Goal: Task Accomplishment & Management: Complete application form

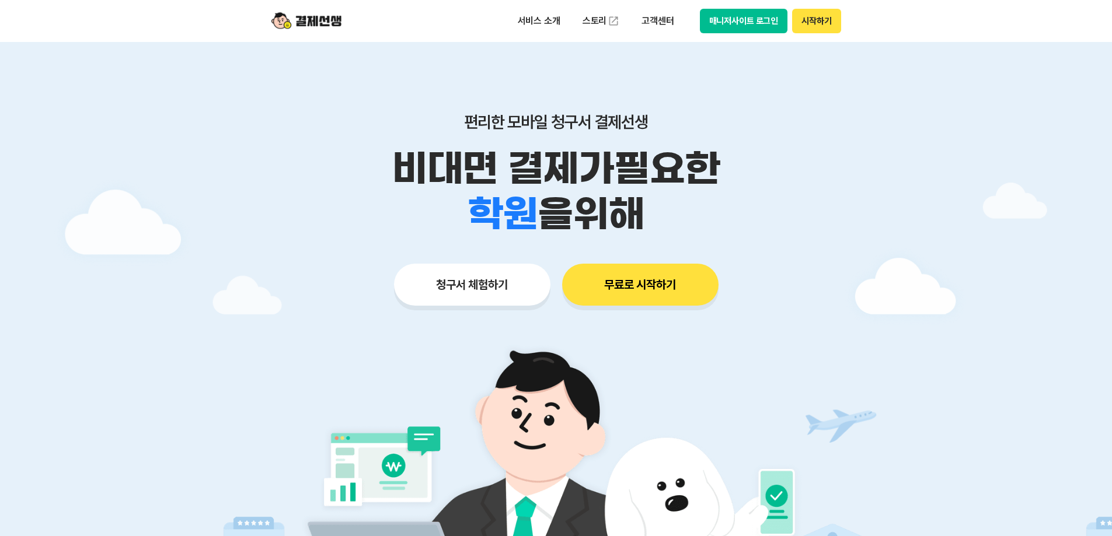
click at [675, 285] on button "무료로 시작하기" at bounding box center [640, 285] width 156 height 42
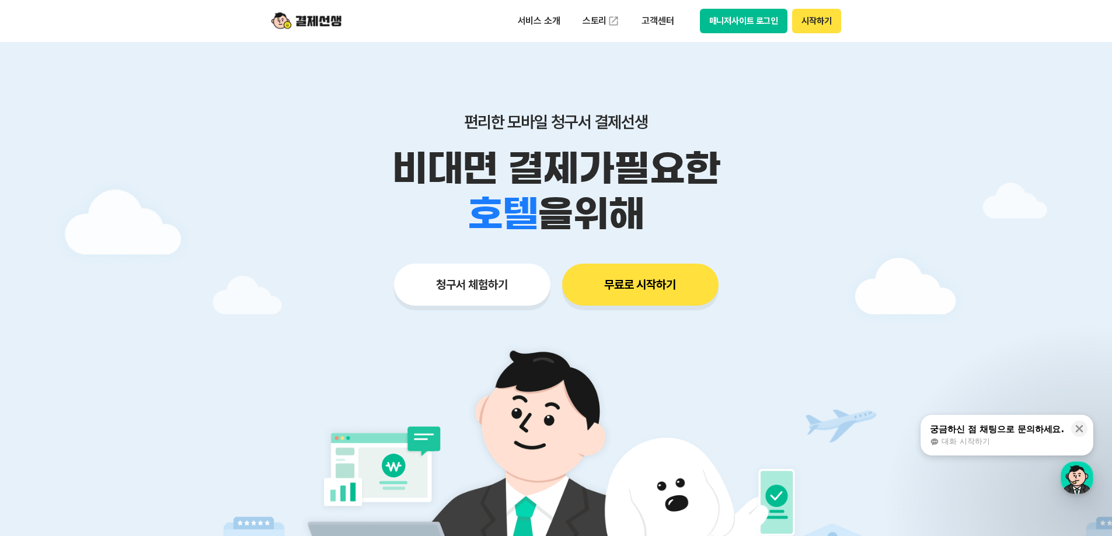
click at [823, 21] on button "시작하기" at bounding box center [816, 21] width 48 height 25
click at [827, 11] on button "시작하기" at bounding box center [816, 21] width 48 height 25
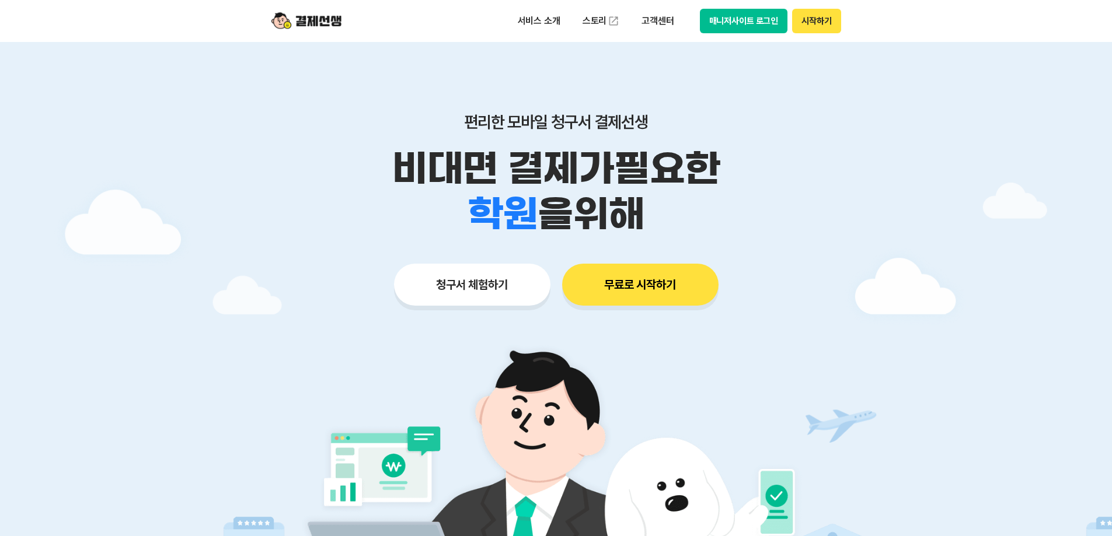
click at [832, 24] on button "시작하기" at bounding box center [816, 21] width 48 height 25
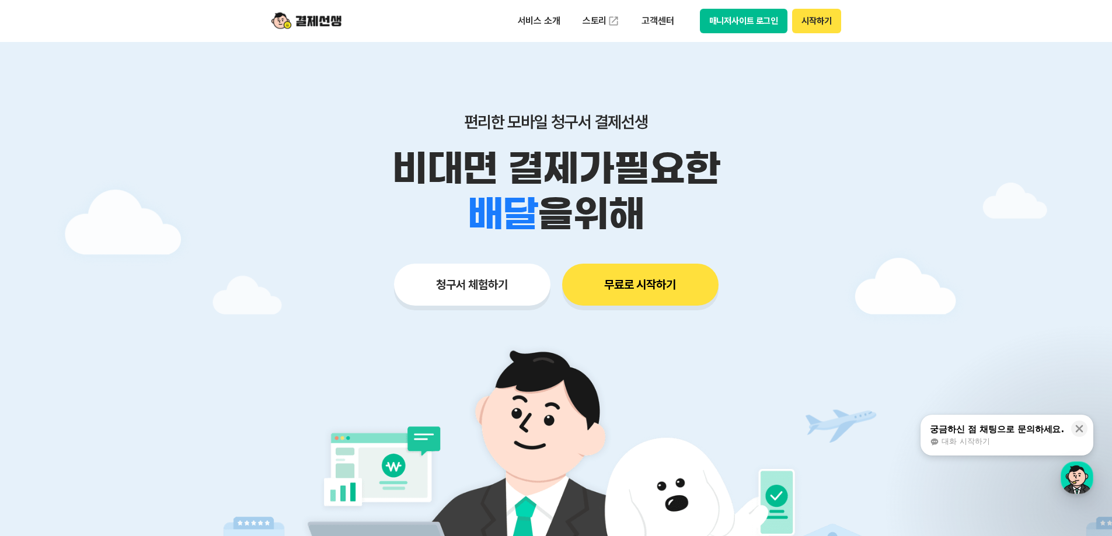
click at [802, 23] on button "시작하기" at bounding box center [816, 21] width 48 height 25
